Goal: Task Accomplishment & Management: Manage account settings

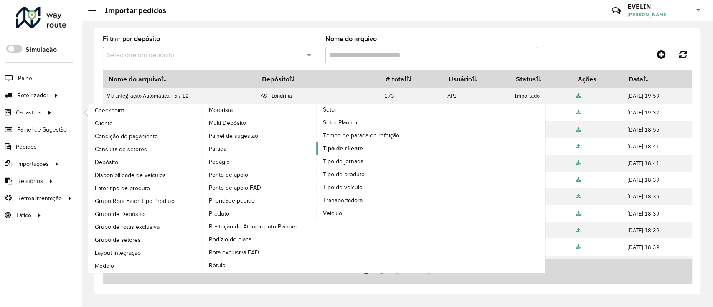
click at [341, 151] on span "Tipo de cliente" at bounding box center [343, 148] width 40 height 9
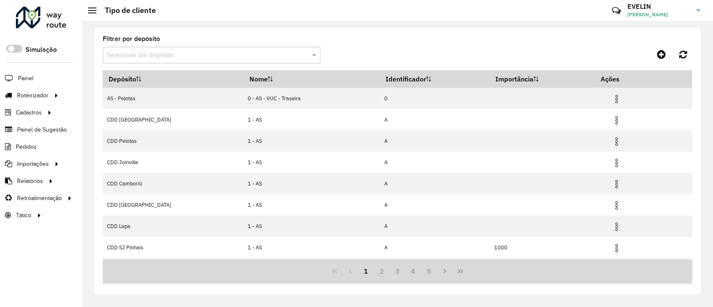
click at [203, 52] on input "text" at bounding box center [203, 56] width 193 height 10
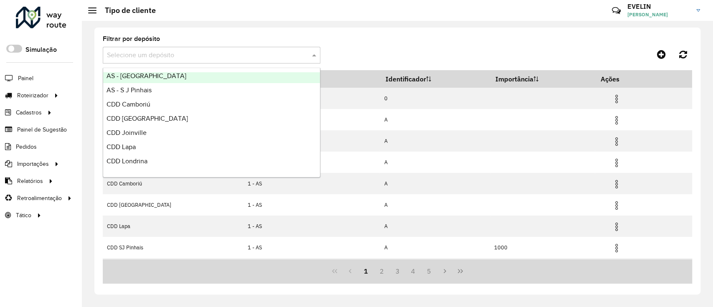
scroll to position [98, 0]
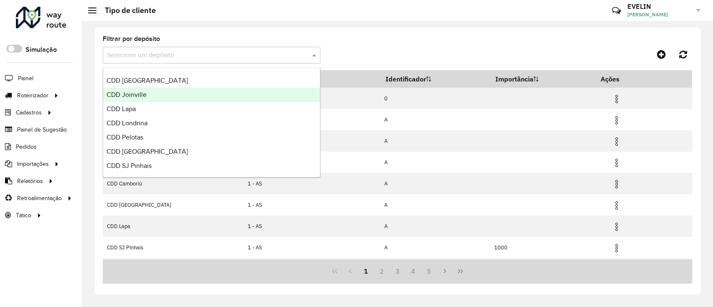
click at [140, 81] on span "CDD [GEOGRAPHIC_DATA]" at bounding box center [147, 80] width 81 height 7
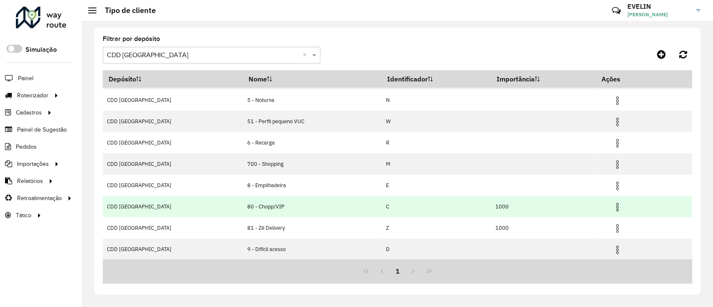
scroll to position [0, 0]
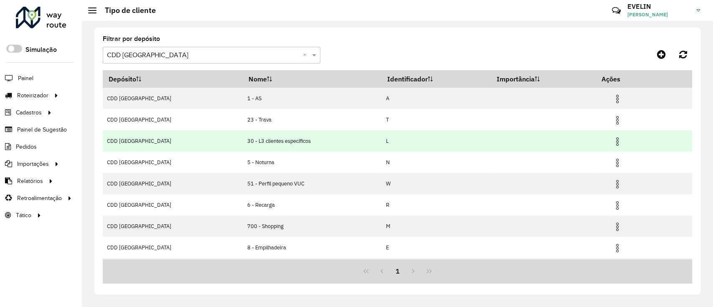
click at [613, 137] on img at bounding box center [618, 142] width 10 height 10
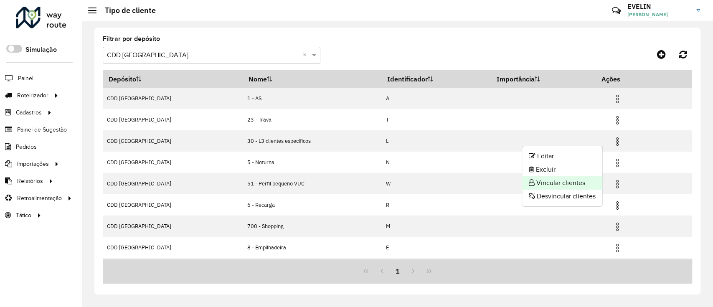
click at [561, 179] on li "Vincular clientes" at bounding box center [562, 182] width 80 height 13
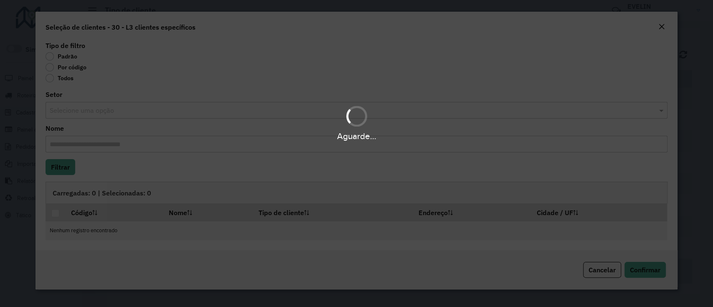
click at [67, 69] on div "Aguarde..." at bounding box center [356, 153] width 713 height 307
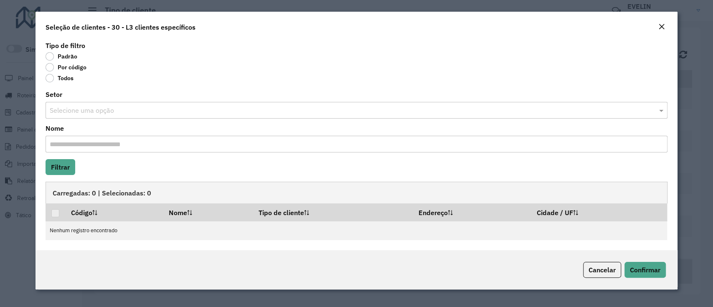
click at [63, 69] on label "Por código" at bounding box center [66, 67] width 41 height 8
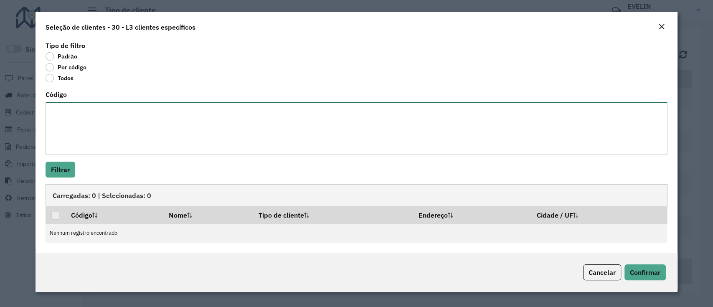
click at [180, 134] on textarea "Código" at bounding box center [357, 128] width 622 height 53
paste textarea "**********"
click at [75, 111] on textarea "**********" at bounding box center [357, 128] width 622 height 53
type textarea "****** *****"
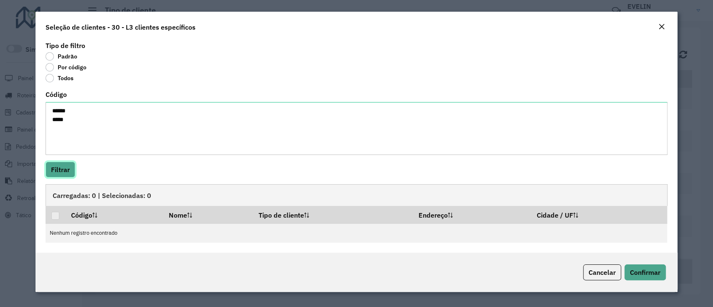
click at [53, 171] on button "Filtrar" at bounding box center [61, 170] width 30 height 16
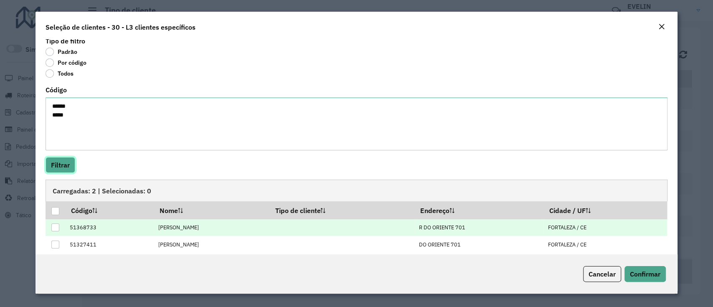
scroll to position [13, 0]
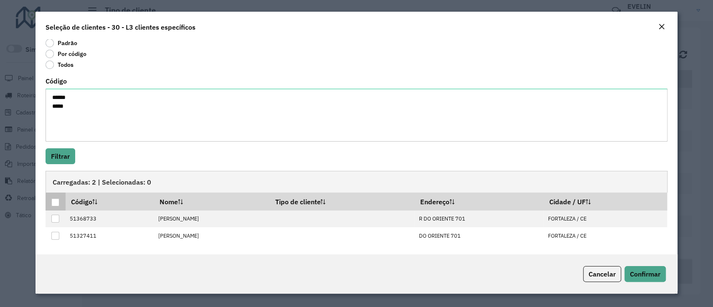
click at [57, 204] on div at bounding box center [55, 203] width 8 height 8
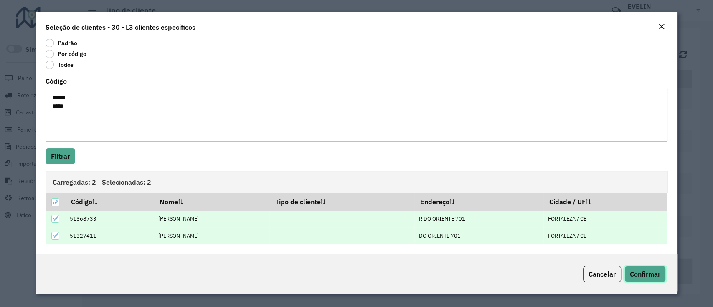
click at [651, 276] on span "Confirmar" at bounding box center [645, 274] width 31 height 8
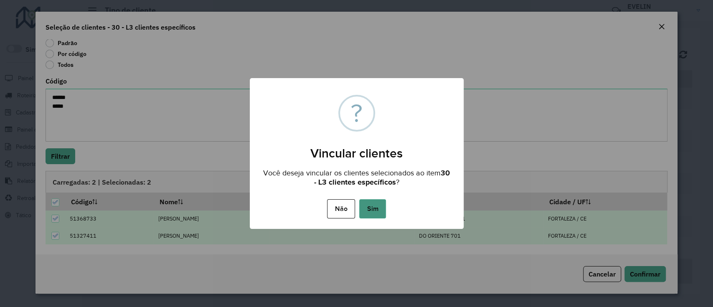
click at [376, 206] on button "Sim" at bounding box center [372, 208] width 27 height 19
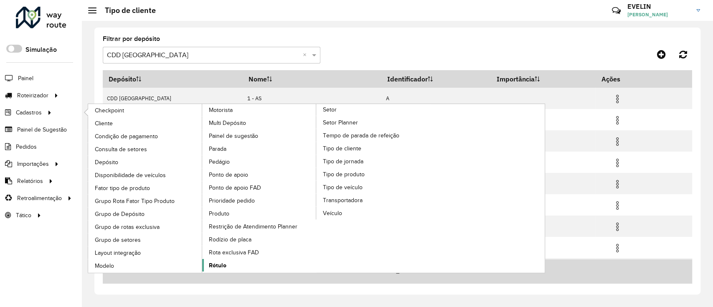
click at [222, 261] on span "Rótulo" at bounding box center [218, 265] width 18 height 9
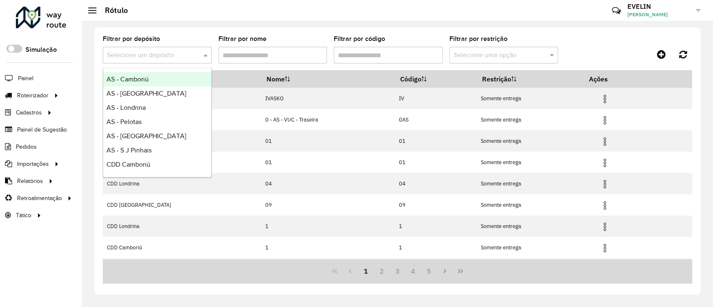
click at [197, 59] on div at bounding box center [157, 55] width 109 height 10
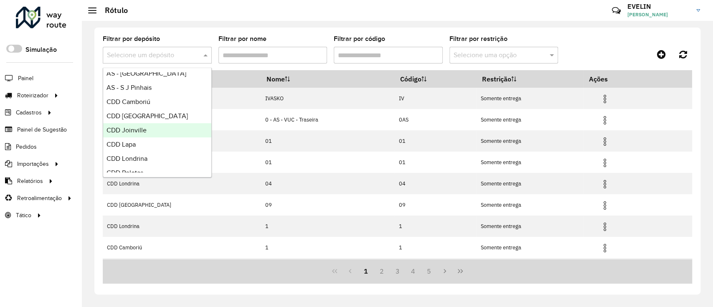
scroll to position [98, 0]
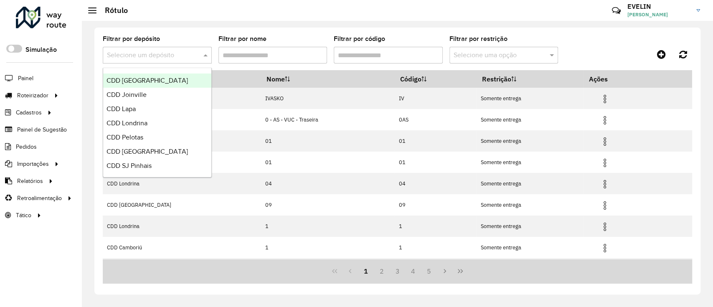
click at [140, 77] on span "CDD [GEOGRAPHIC_DATA]" at bounding box center [147, 80] width 81 height 7
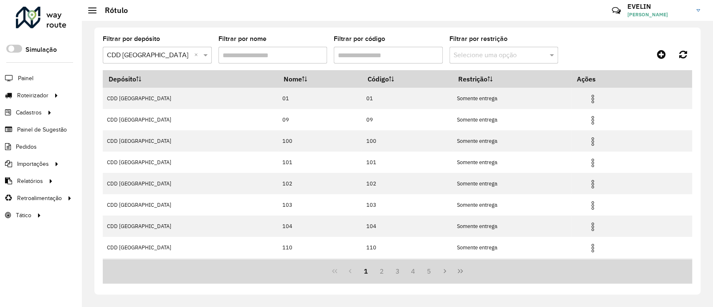
click at [365, 57] on input "Filtrar por código" at bounding box center [388, 55] width 109 height 17
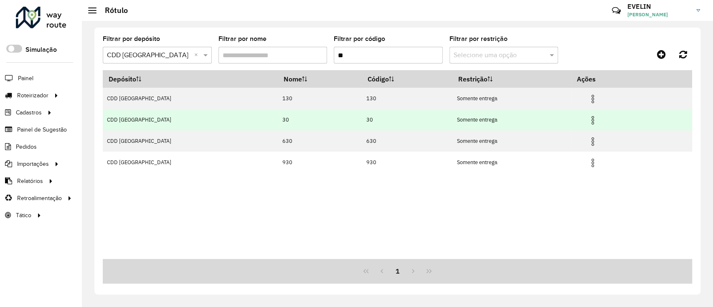
type input "**"
click at [588, 119] on img at bounding box center [593, 120] width 10 height 10
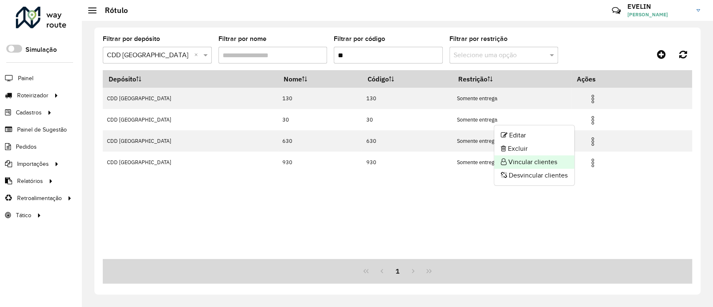
click at [554, 161] on li "Vincular clientes" at bounding box center [534, 161] width 80 height 13
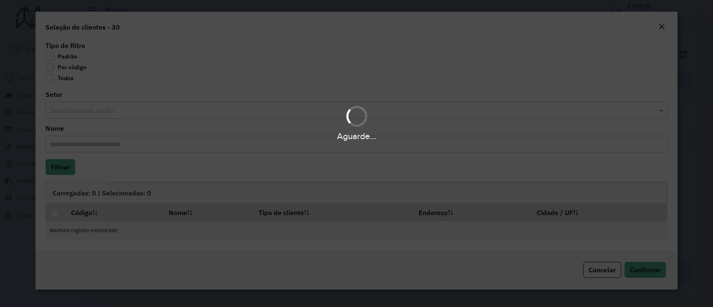
click at [69, 71] on body "Aguarde... Pop-up bloqueado! Seu navegador bloqueou automáticamente a abertura …" at bounding box center [356, 153] width 713 height 307
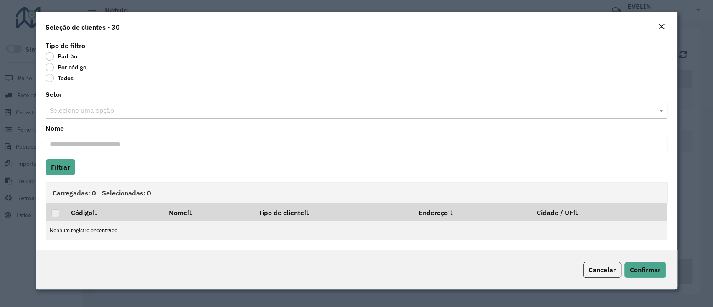
click at [70, 69] on label "Por código" at bounding box center [66, 67] width 41 height 8
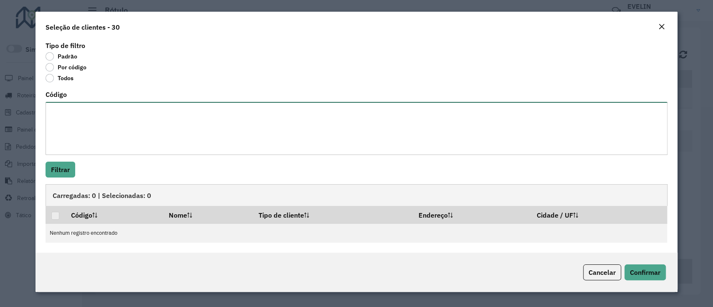
click at [97, 108] on textarea "Código" at bounding box center [357, 128] width 622 height 53
click at [69, 125] on textarea "Código" at bounding box center [357, 128] width 622 height 53
click at [122, 114] on textarea "Código" at bounding box center [357, 128] width 622 height 53
type textarea "***** *****"
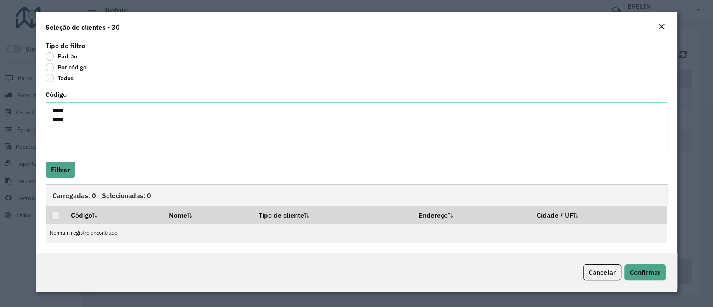
click at [79, 161] on div "Tipo de filtro Padrão Por código Todos Código ***** ***** Filtrar Carregadas: 0…" at bounding box center [357, 146] width 642 height 214
click at [71, 165] on button "Filtrar" at bounding box center [61, 170] width 30 height 16
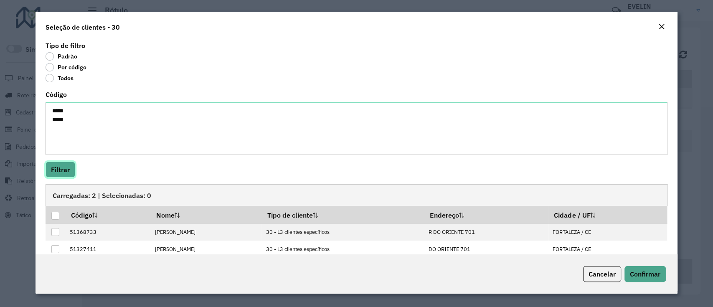
scroll to position [13, 0]
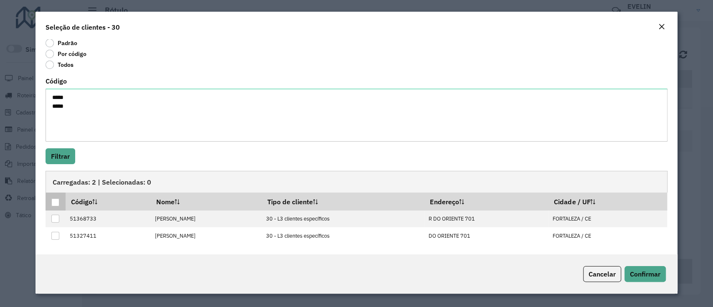
click at [54, 203] on div at bounding box center [55, 203] width 8 height 8
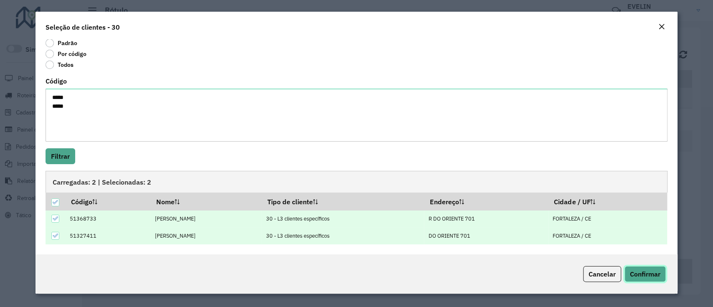
click at [658, 277] on span "Confirmar" at bounding box center [645, 274] width 31 height 8
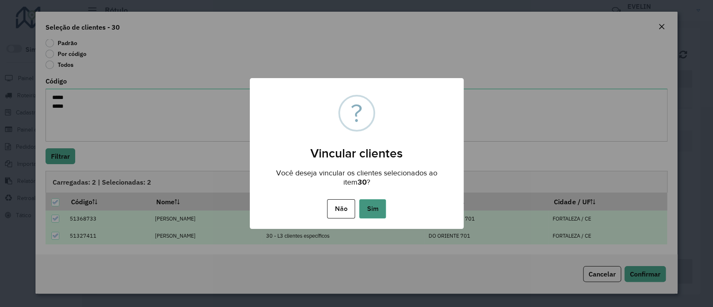
click at [381, 206] on button "Sim" at bounding box center [372, 208] width 27 height 19
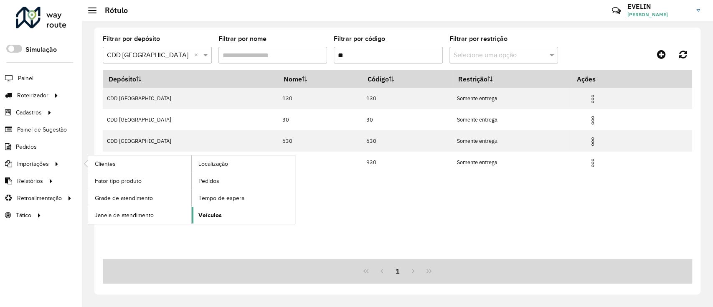
click at [230, 214] on link "Veículos" at bounding box center [243, 215] width 103 height 17
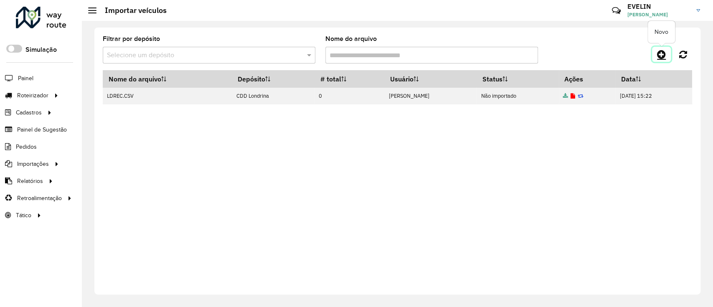
click at [662, 52] on icon at bounding box center [661, 54] width 9 height 10
